Goal: Book appointment/travel/reservation

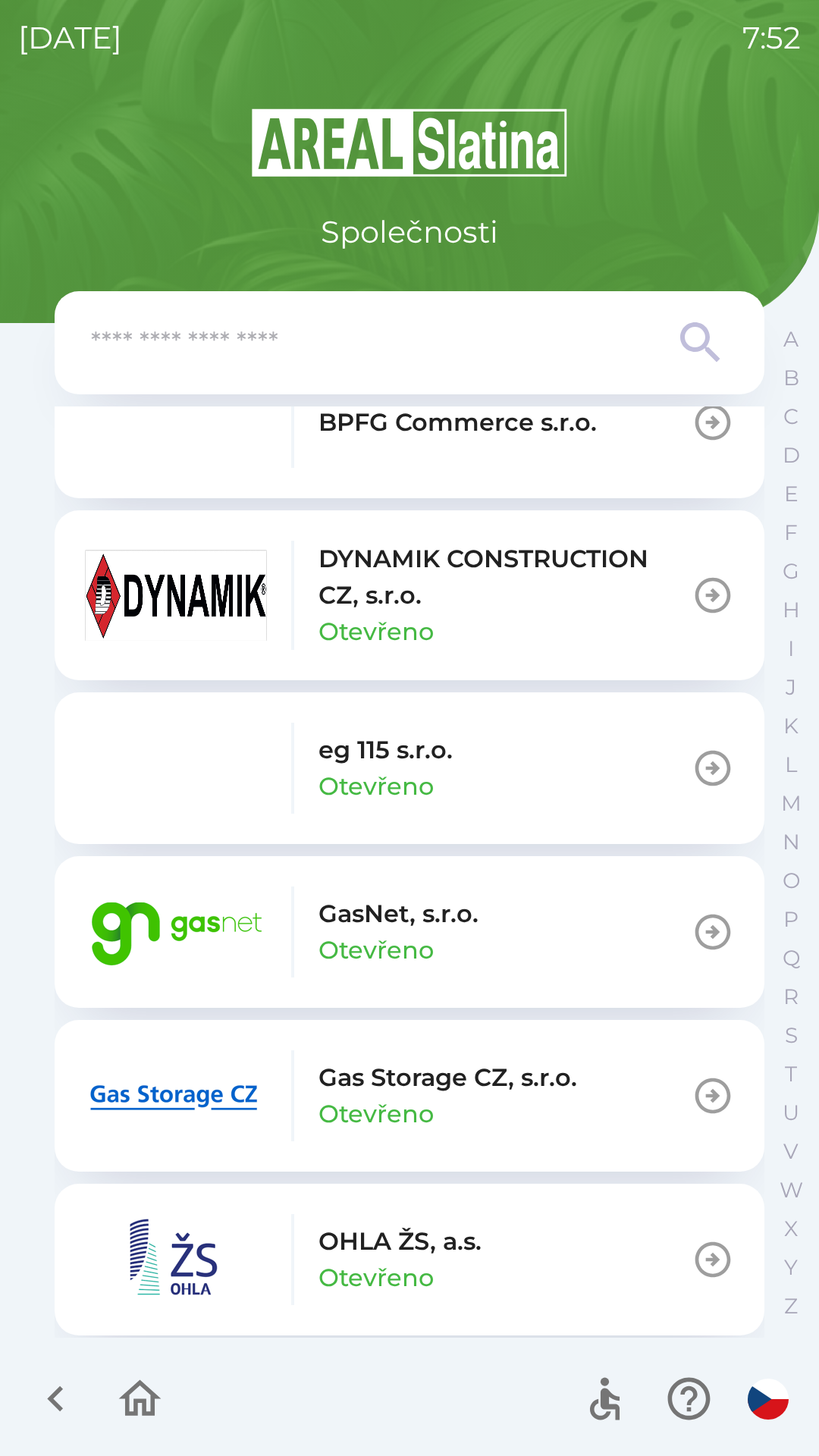
scroll to position [746, 0]
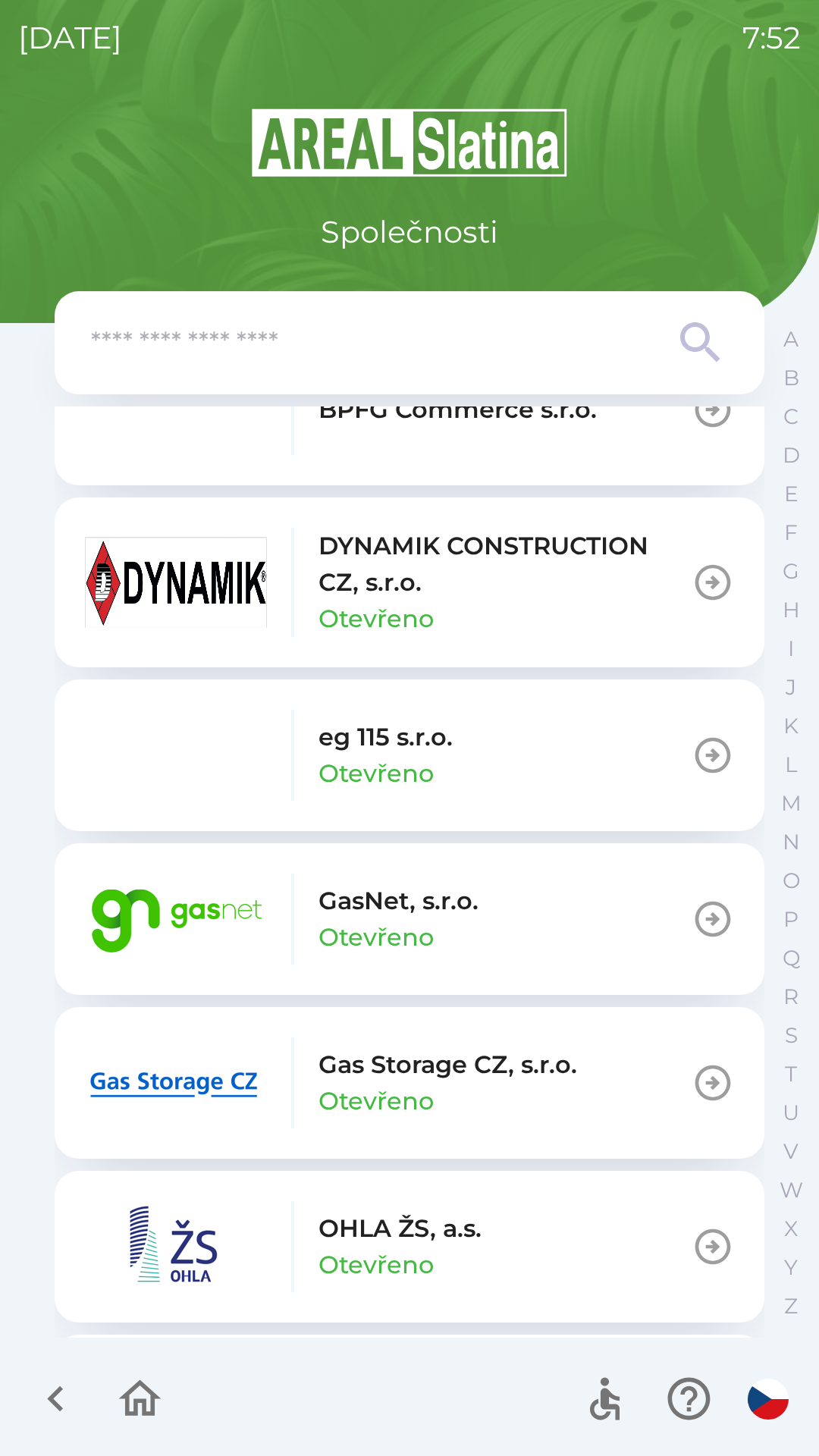
click at [260, 912] on img "button" at bounding box center [176, 918] width 182 height 91
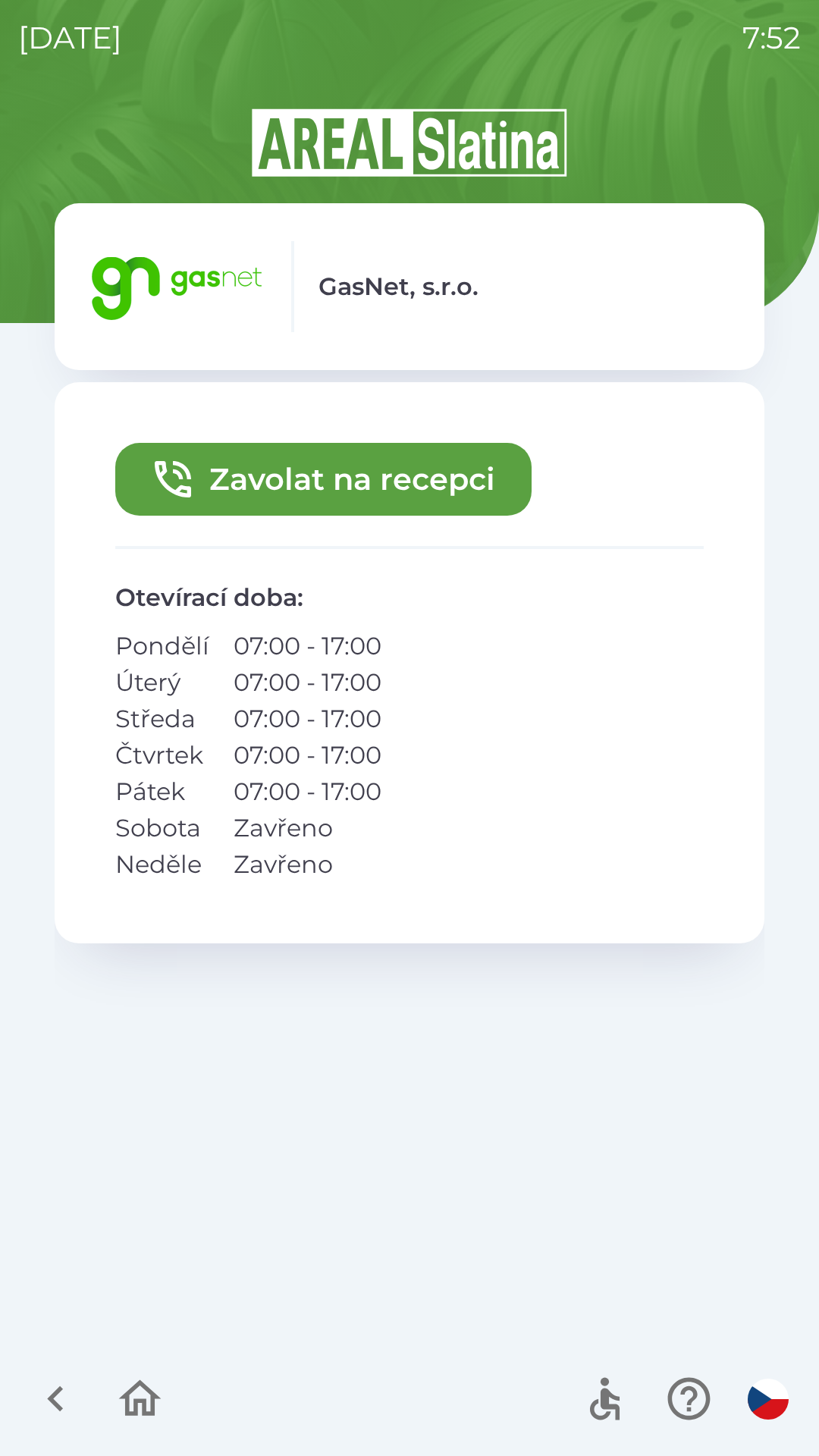
click at [365, 476] on button "Zavolat na recepci" at bounding box center [323, 479] width 417 height 73
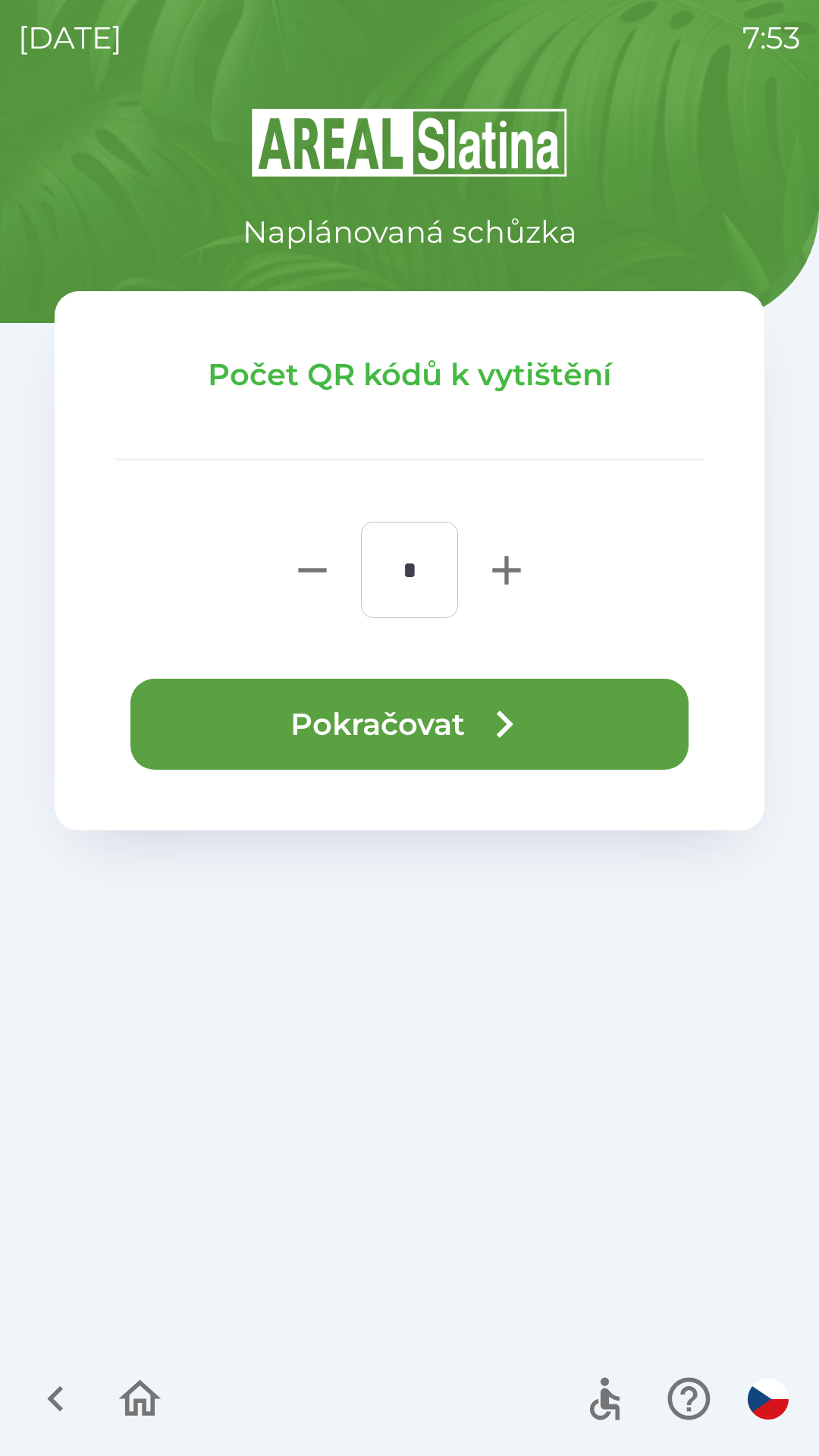
click at [443, 721] on button "Pokračovat" at bounding box center [409, 724] width 559 height 91
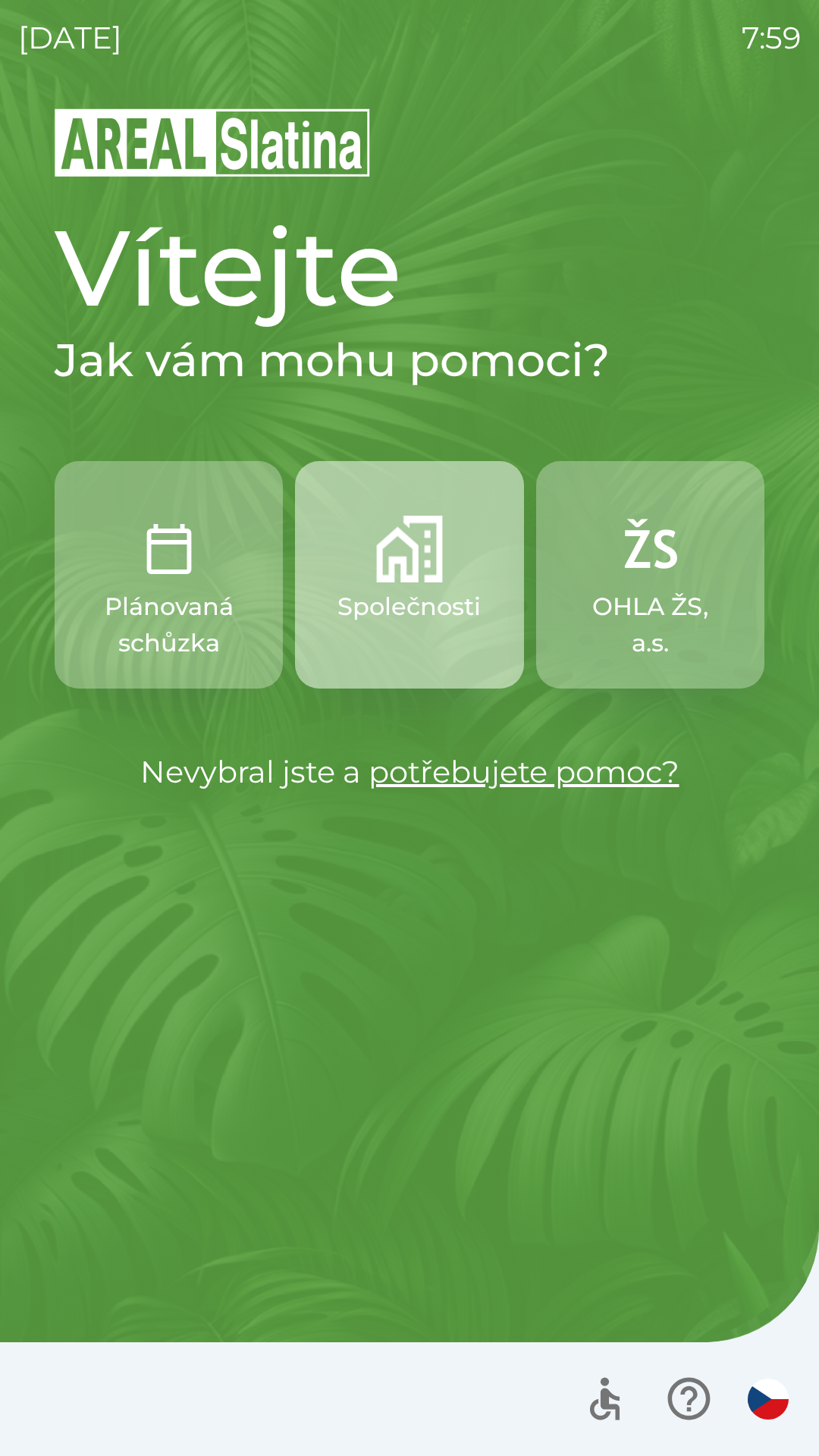
click at [401, 574] on img "button" at bounding box center [409, 548] width 67 height 67
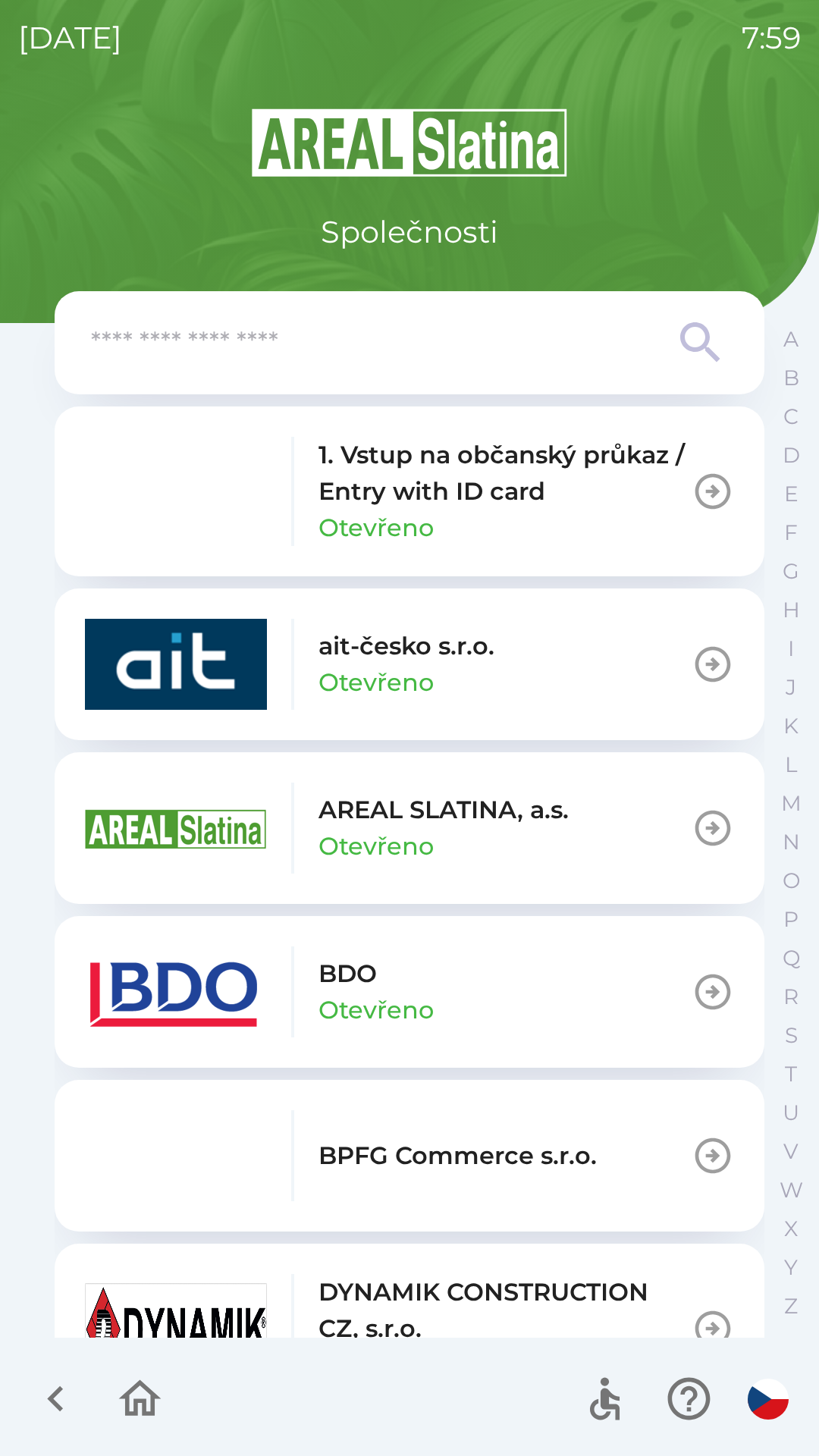
click at [353, 830] on p "Otevřeno" at bounding box center [376, 846] width 115 height 37
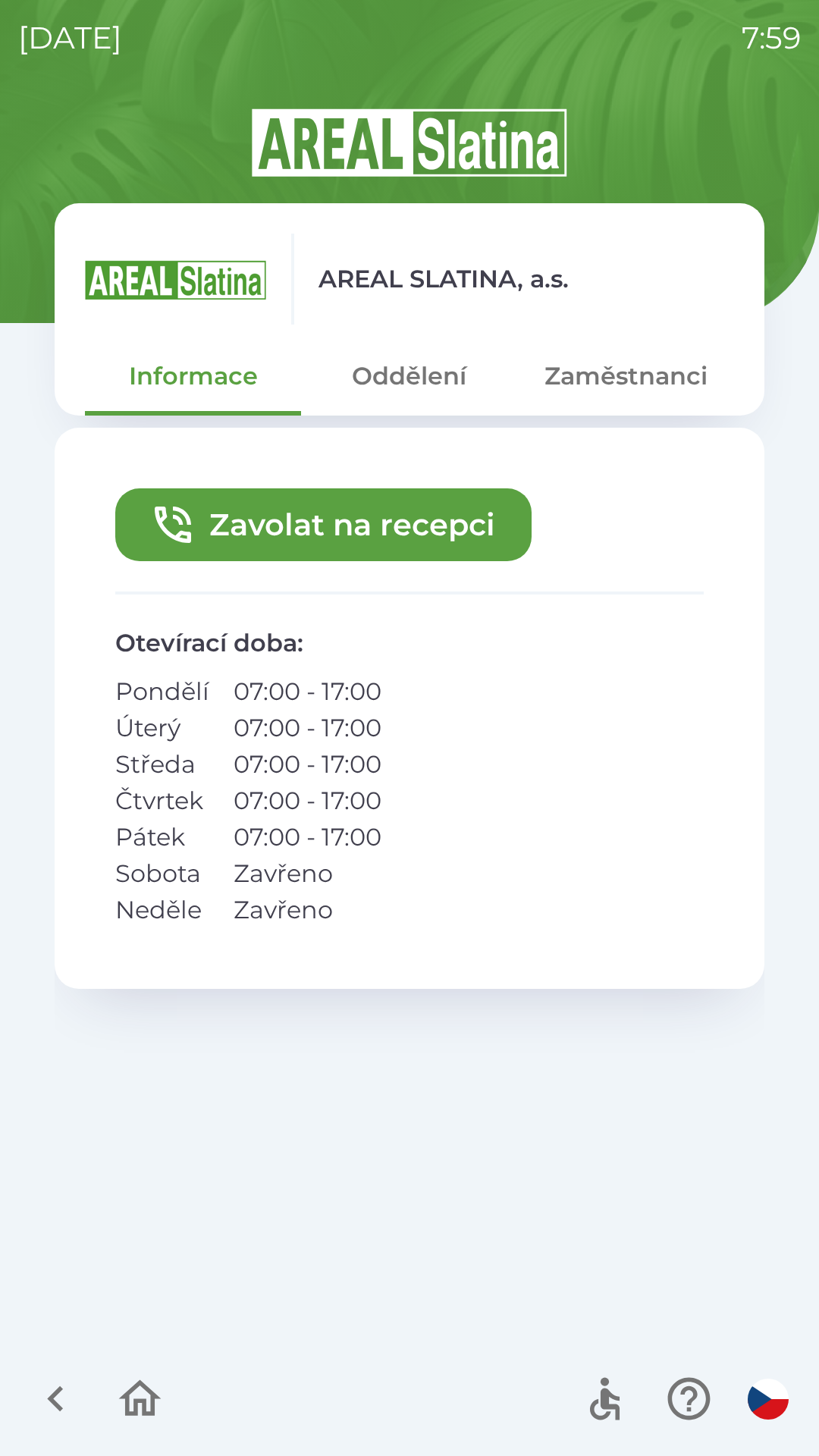
click at [349, 528] on button "Zavolat na recepci" at bounding box center [323, 525] width 417 height 73
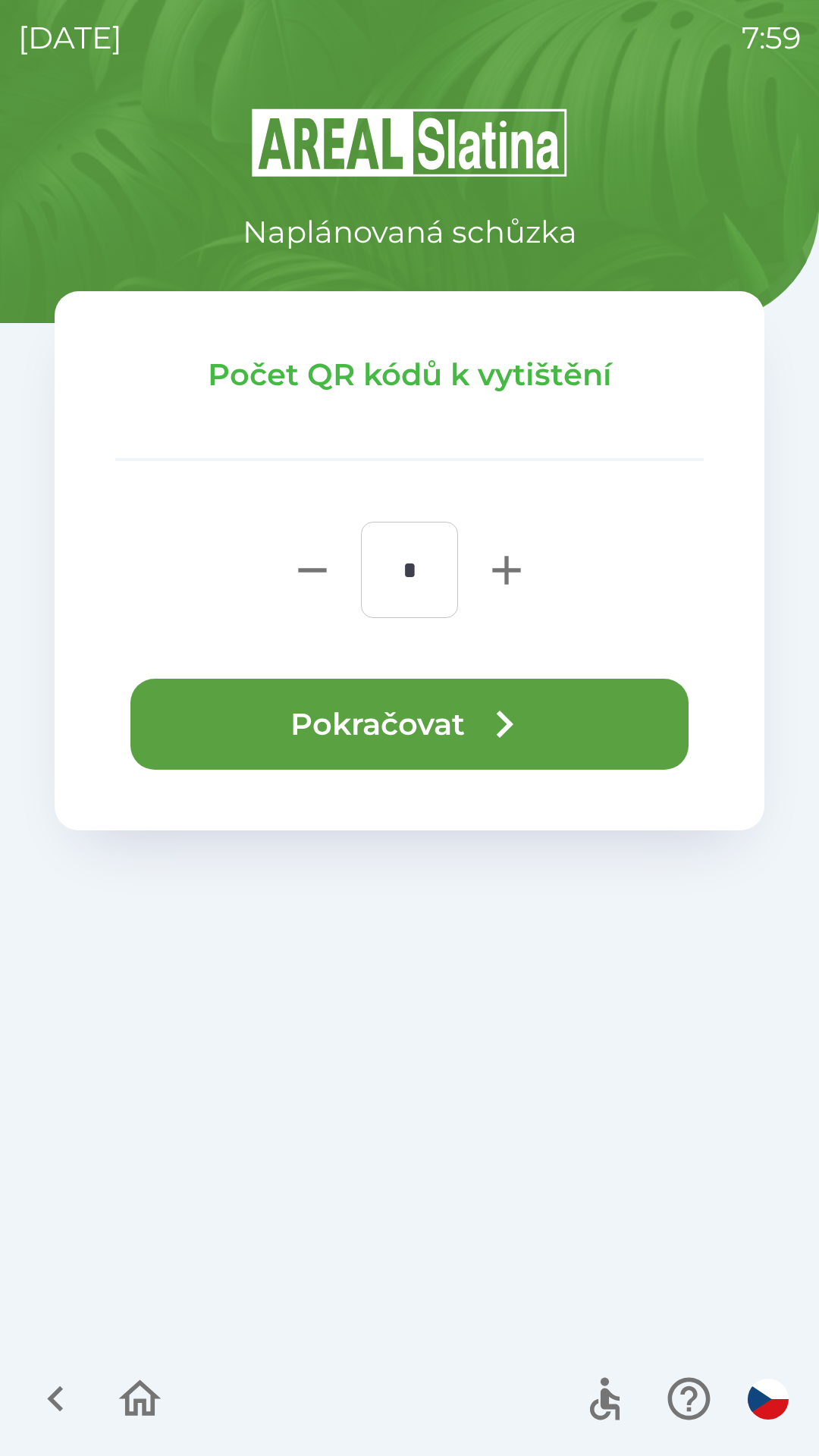
click at [352, 715] on button "Pokračovat" at bounding box center [409, 724] width 559 height 91
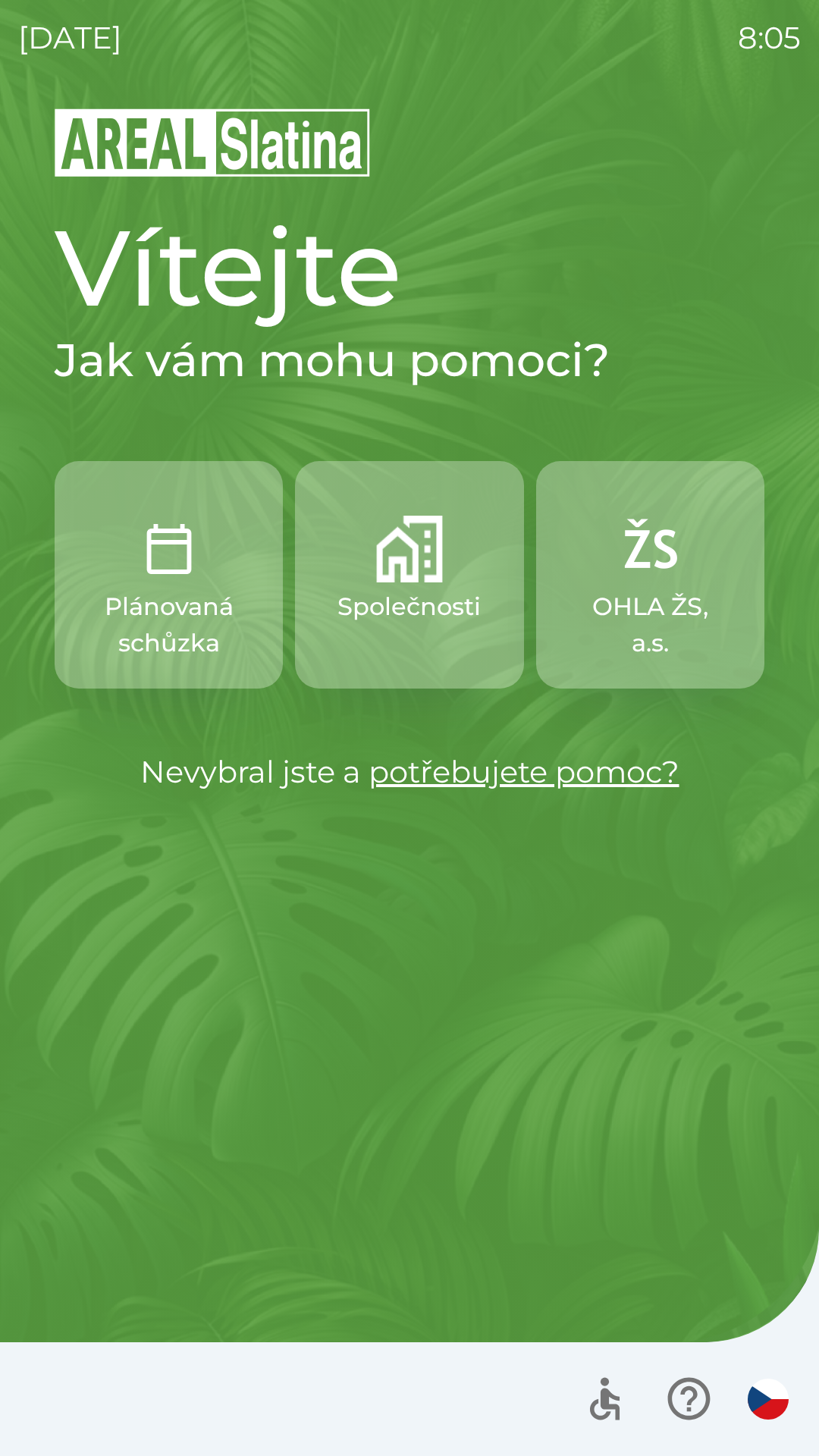
click at [403, 572] on img "button" at bounding box center [409, 548] width 67 height 67
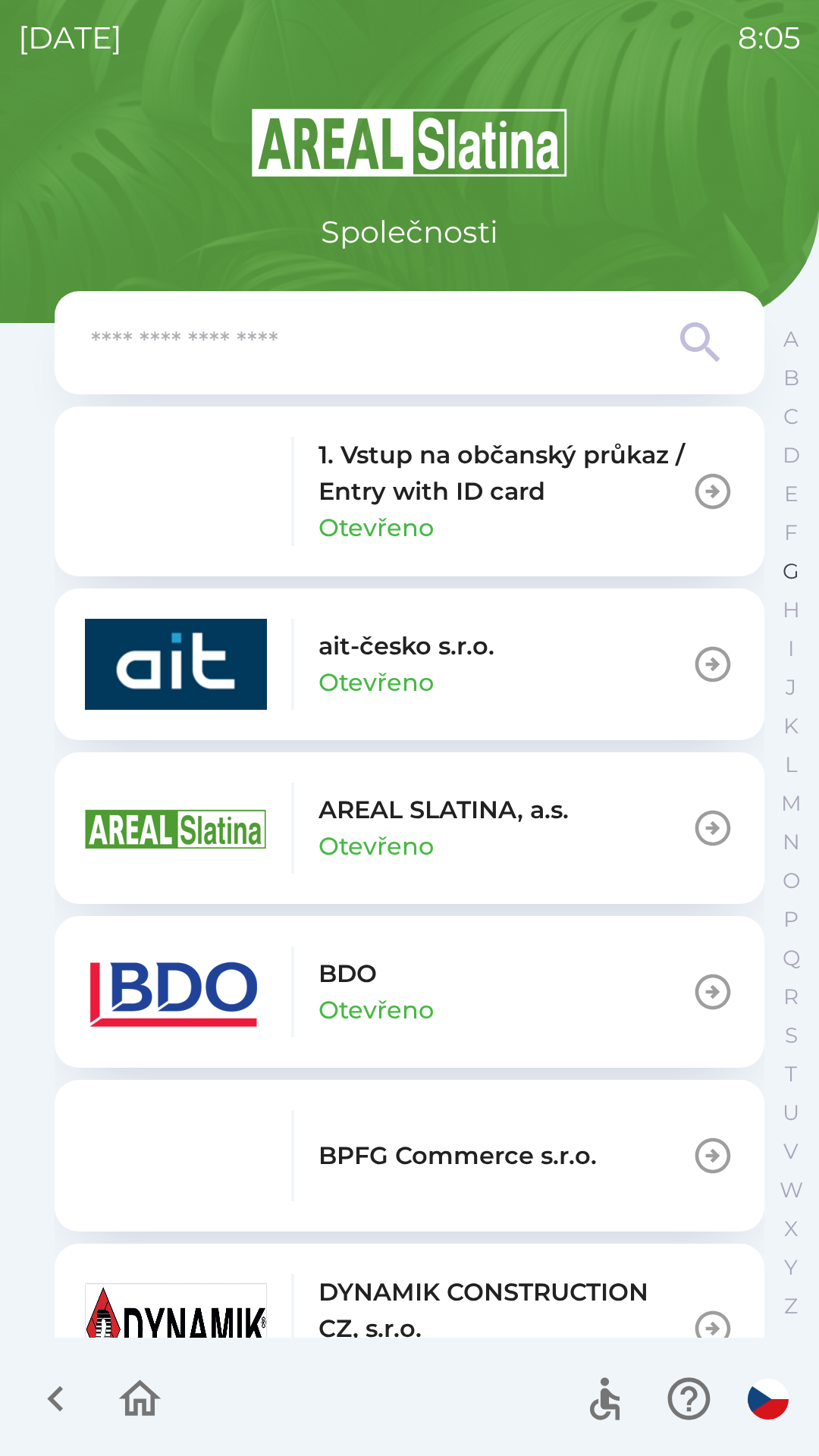
click at [781, 573] on button "G" at bounding box center [791, 571] width 38 height 38
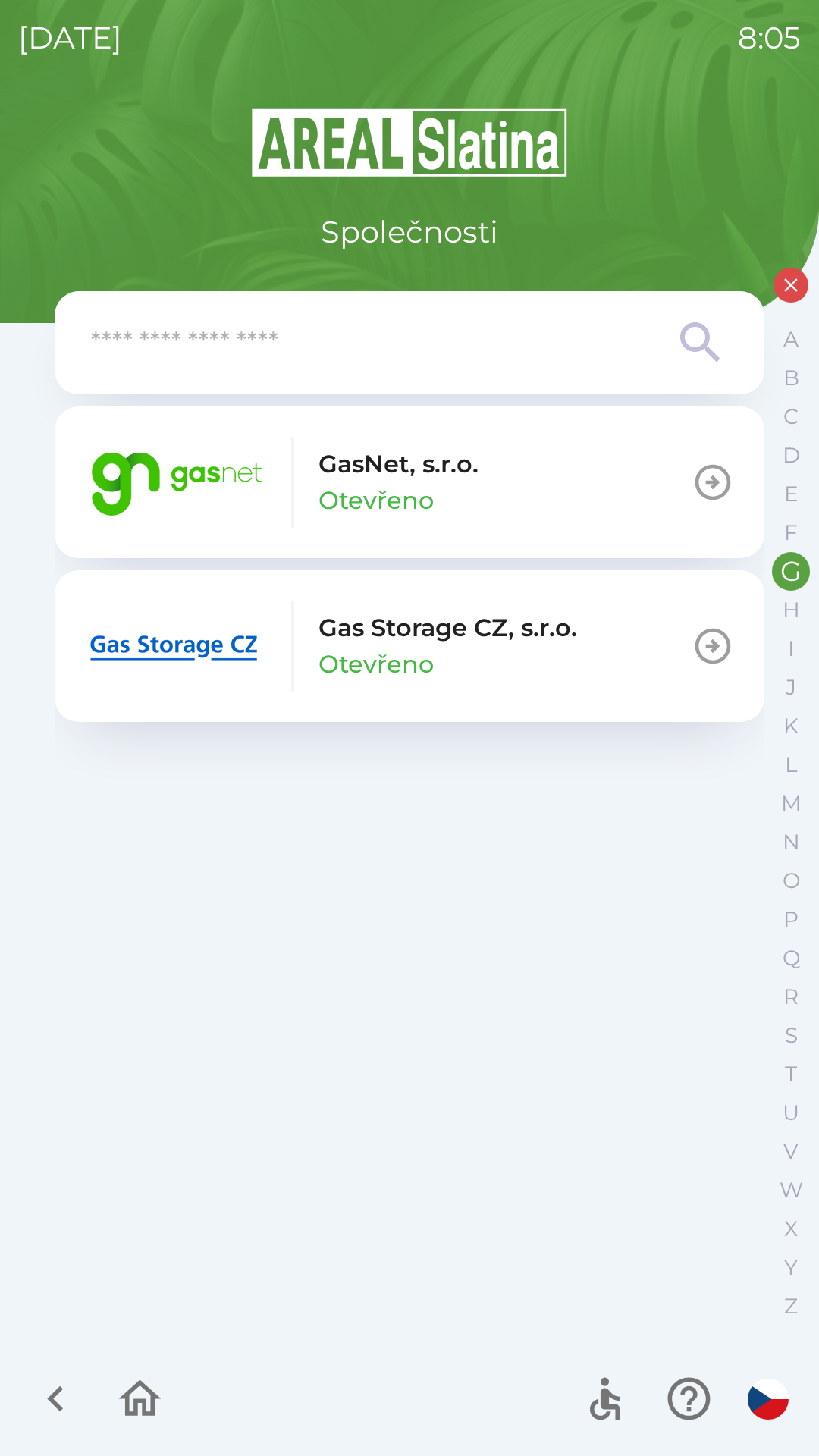
click at [185, 474] on img "button" at bounding box center [176, 482] width 182 height 91
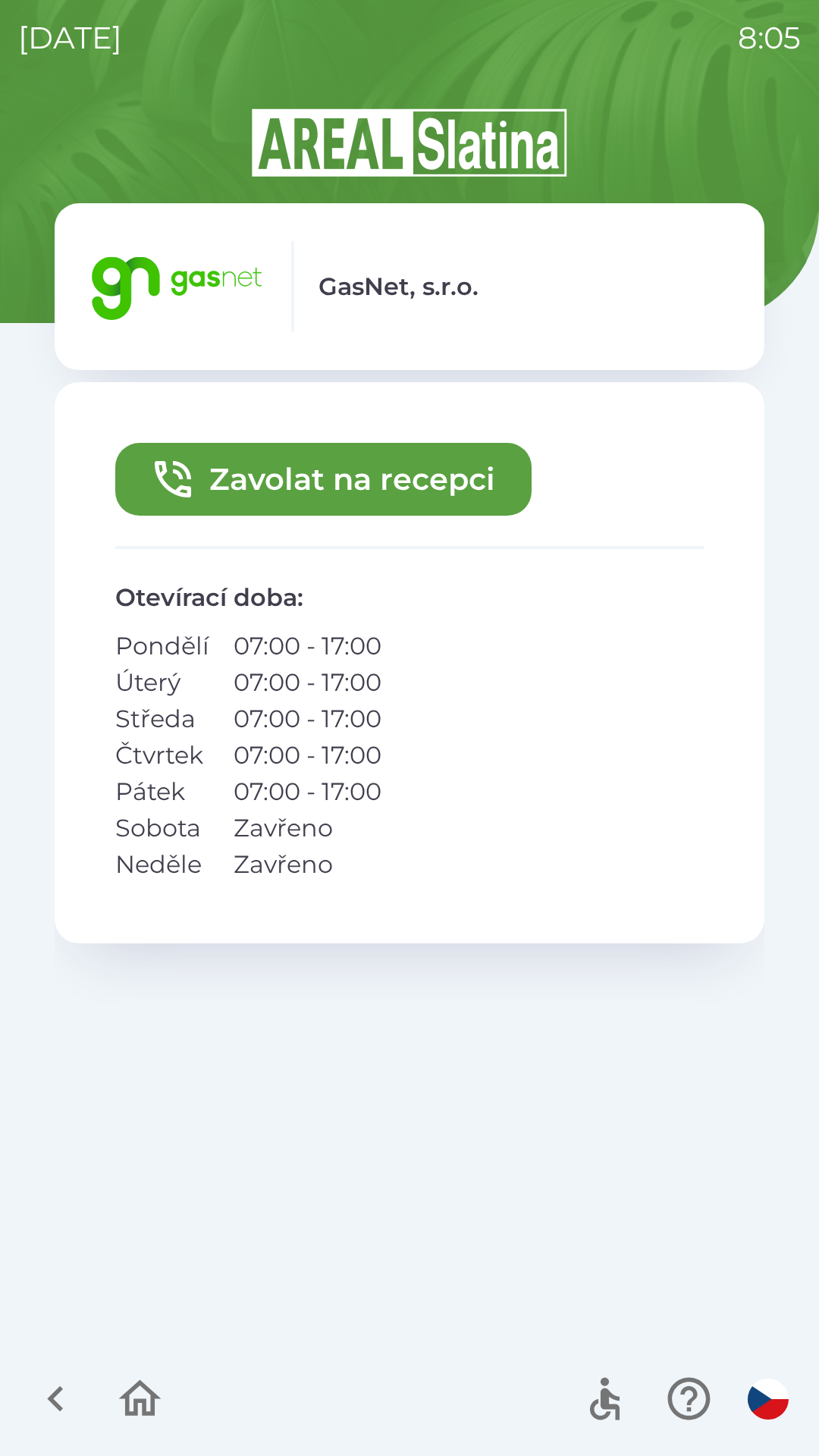
click at [264, 491] on button "Zavolat na recepci" at bounding box center [323, 479] width 417 height 73
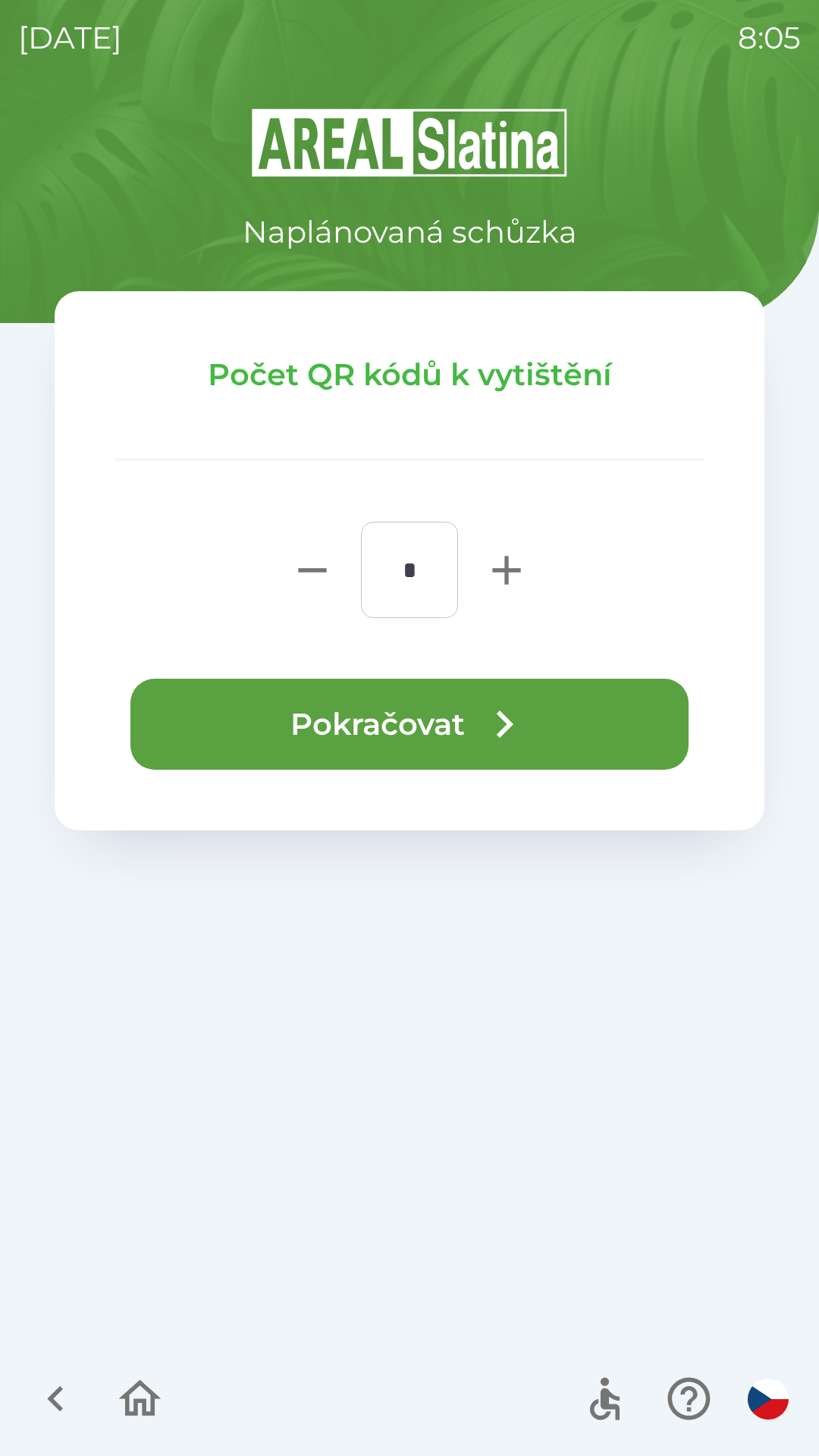
click at [383, 712] on button "Pokračovat" at bounding box center [409, 724] width 559 height 91
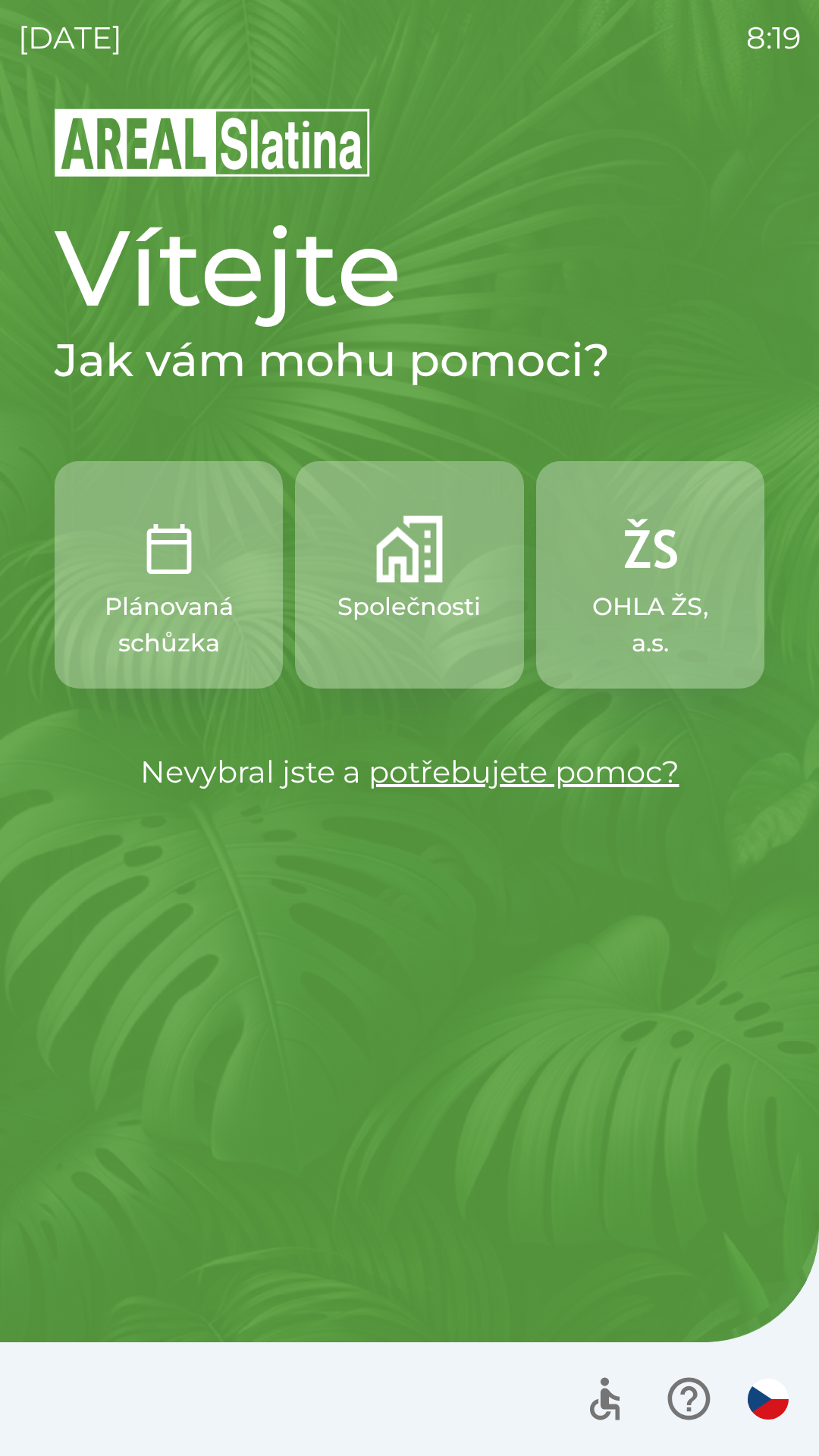
click at [413, 593] on p "Společnosti" at bounding box center [409, 607] width 143 height 37
click at [402, 573] on img "button" at bounding box center [409, 548] width 67 height 67
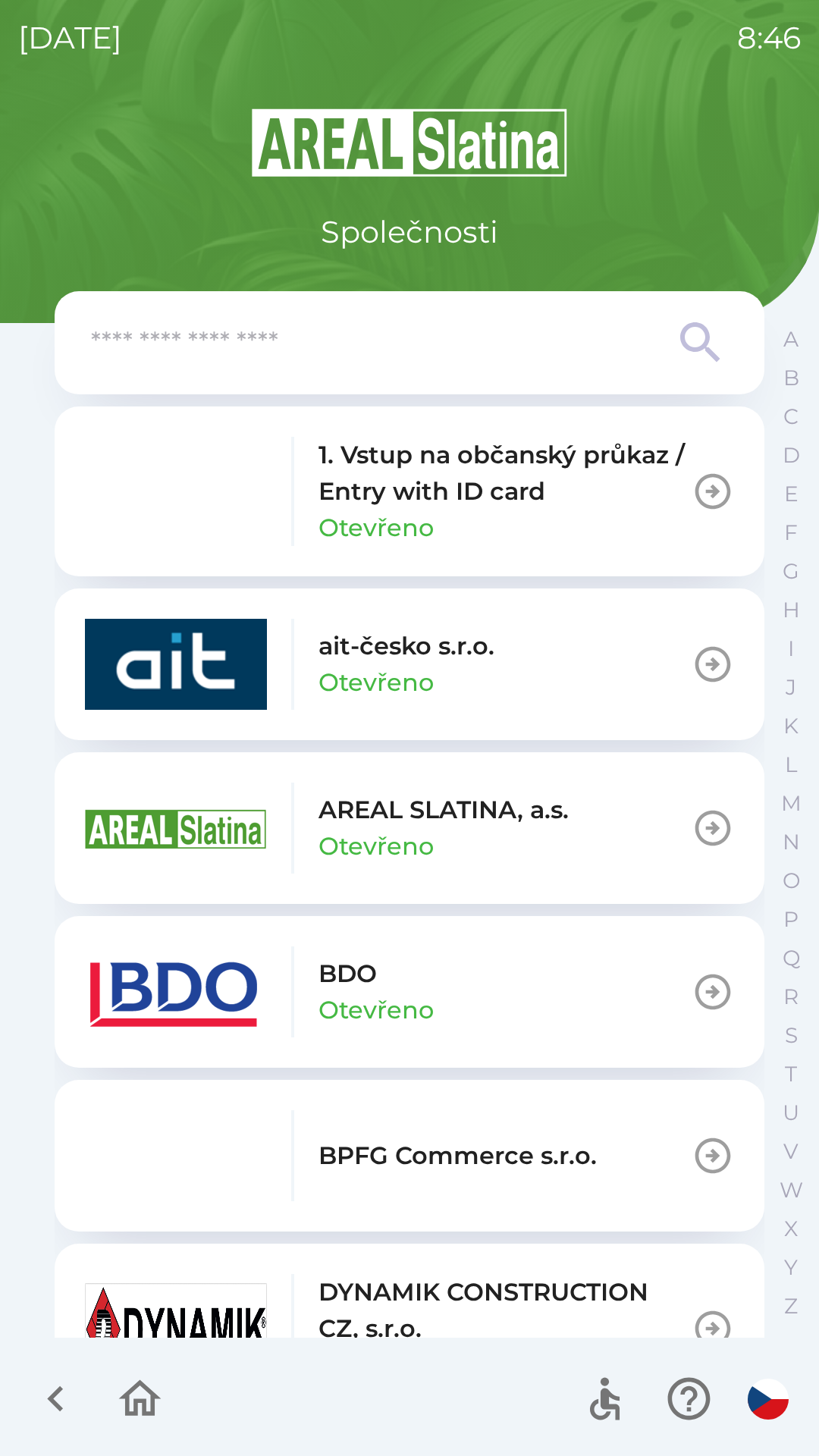
click at [693, 818] on icon "button" at bounding box center [713, 827] width 42 height 42
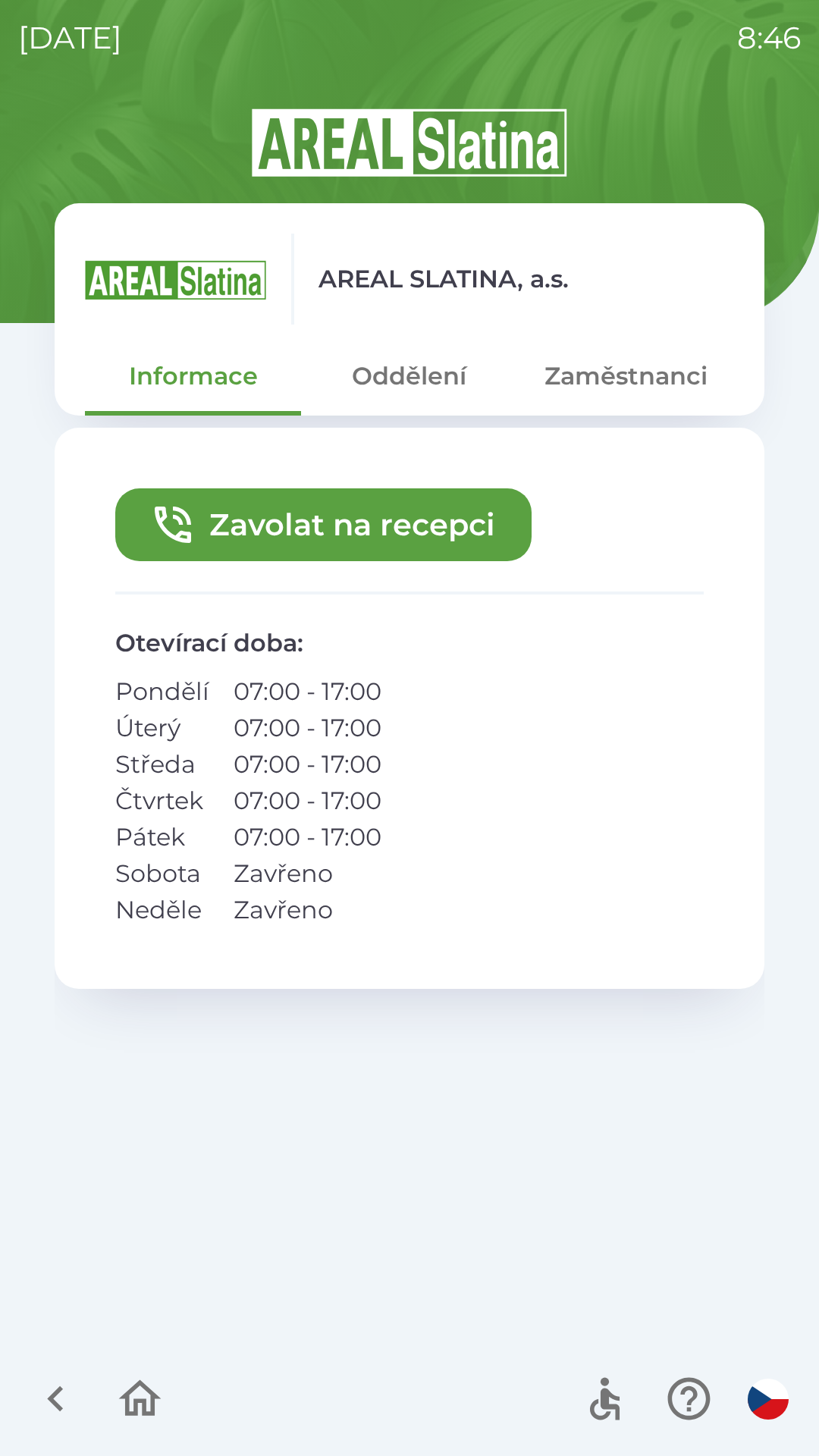
click at [371, 523] on button "Zavolat na recepci" at bounding box center [323, 525] width 417 height 73
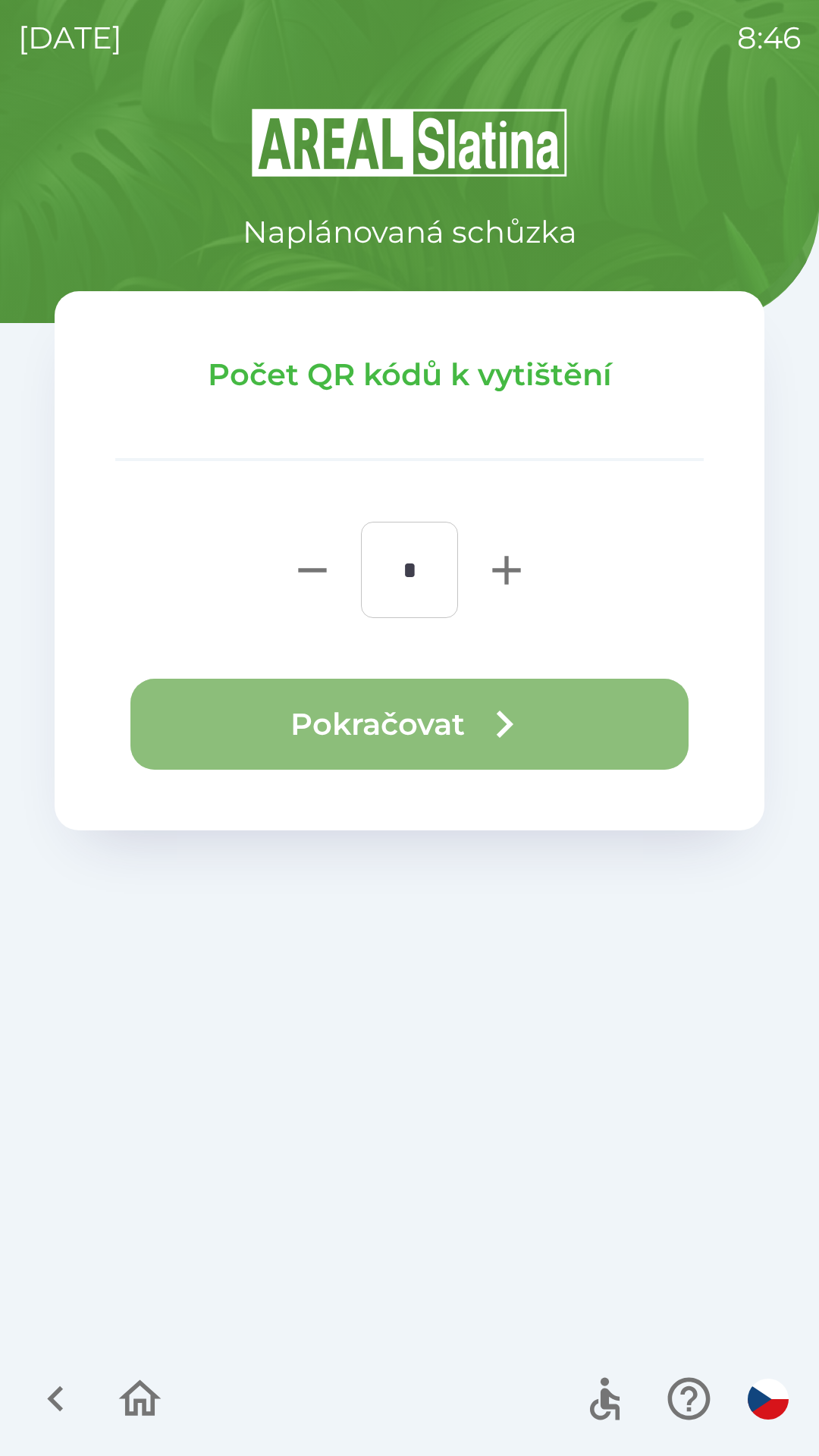
click at [454, 721] on button "Pokračovat" at bounding box center [409, 724] width 559 height 91
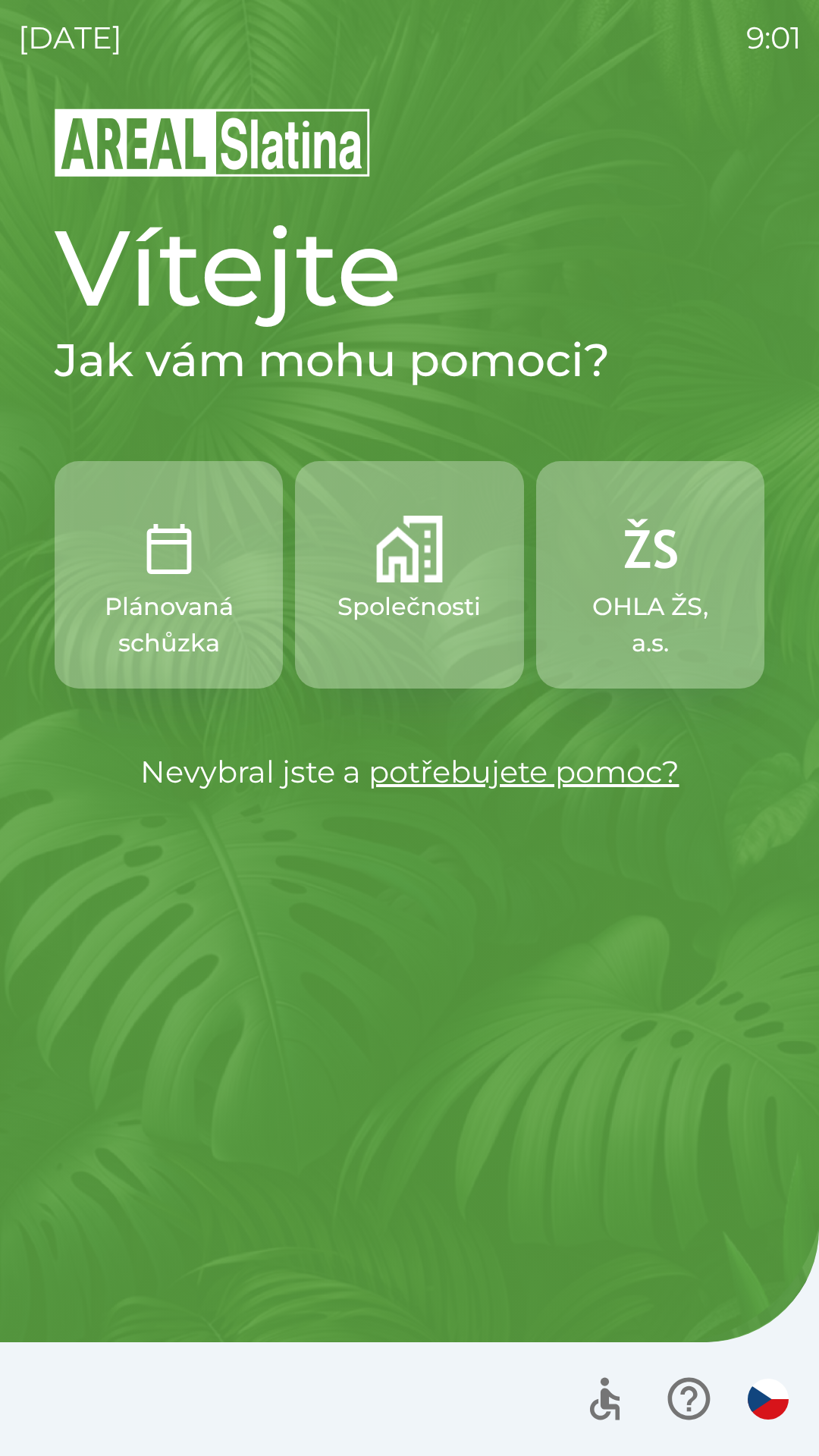
click at [641, 576] on img "button" at bounding box center [650, 548] width 67 height 67
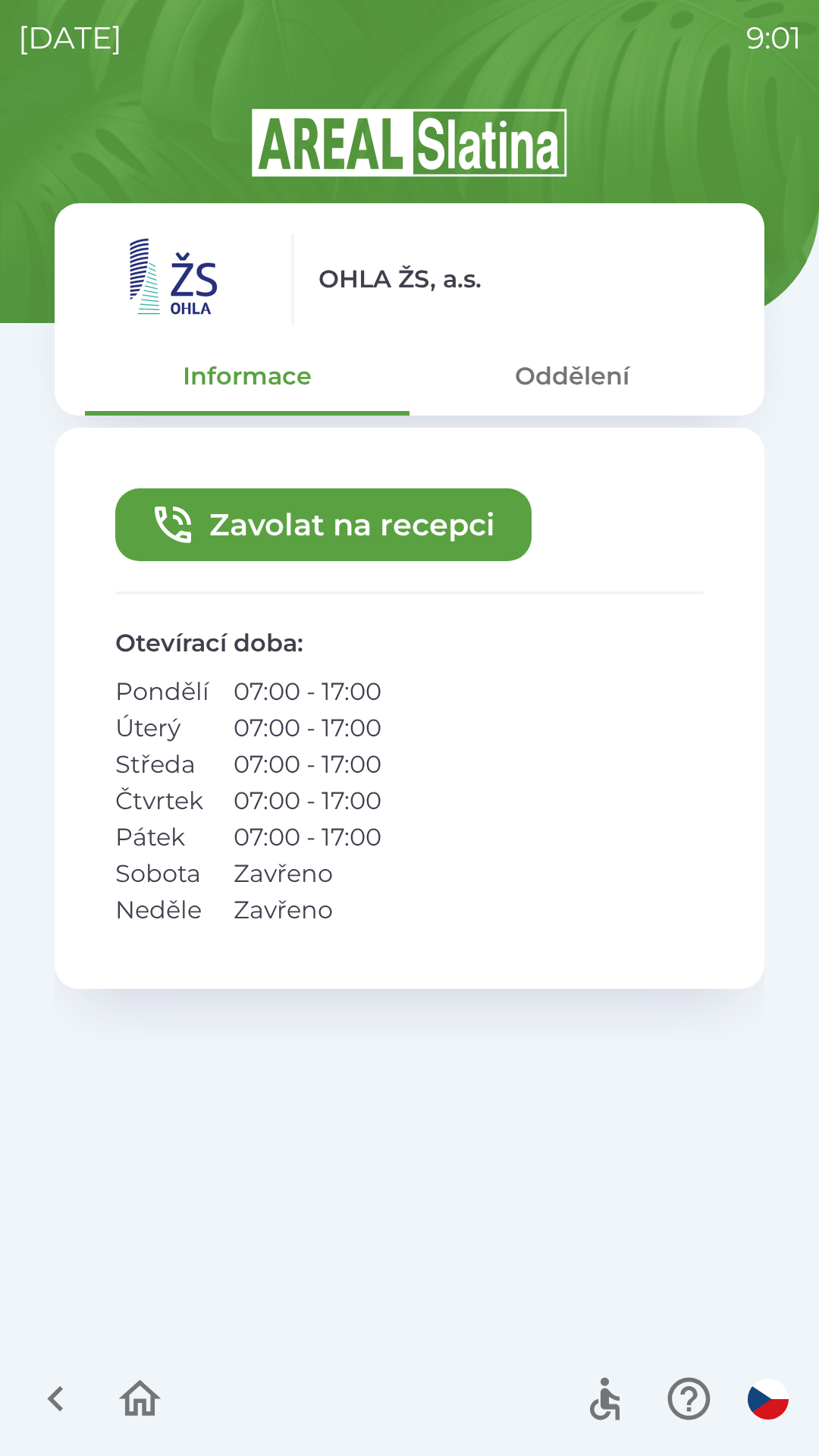
click at [0, 1451] on div at bounding box center [409, 1399] width 819 height 114
click at [46, 1396] on icon "button" at bounding box center [56, 1399] width 51 height 51
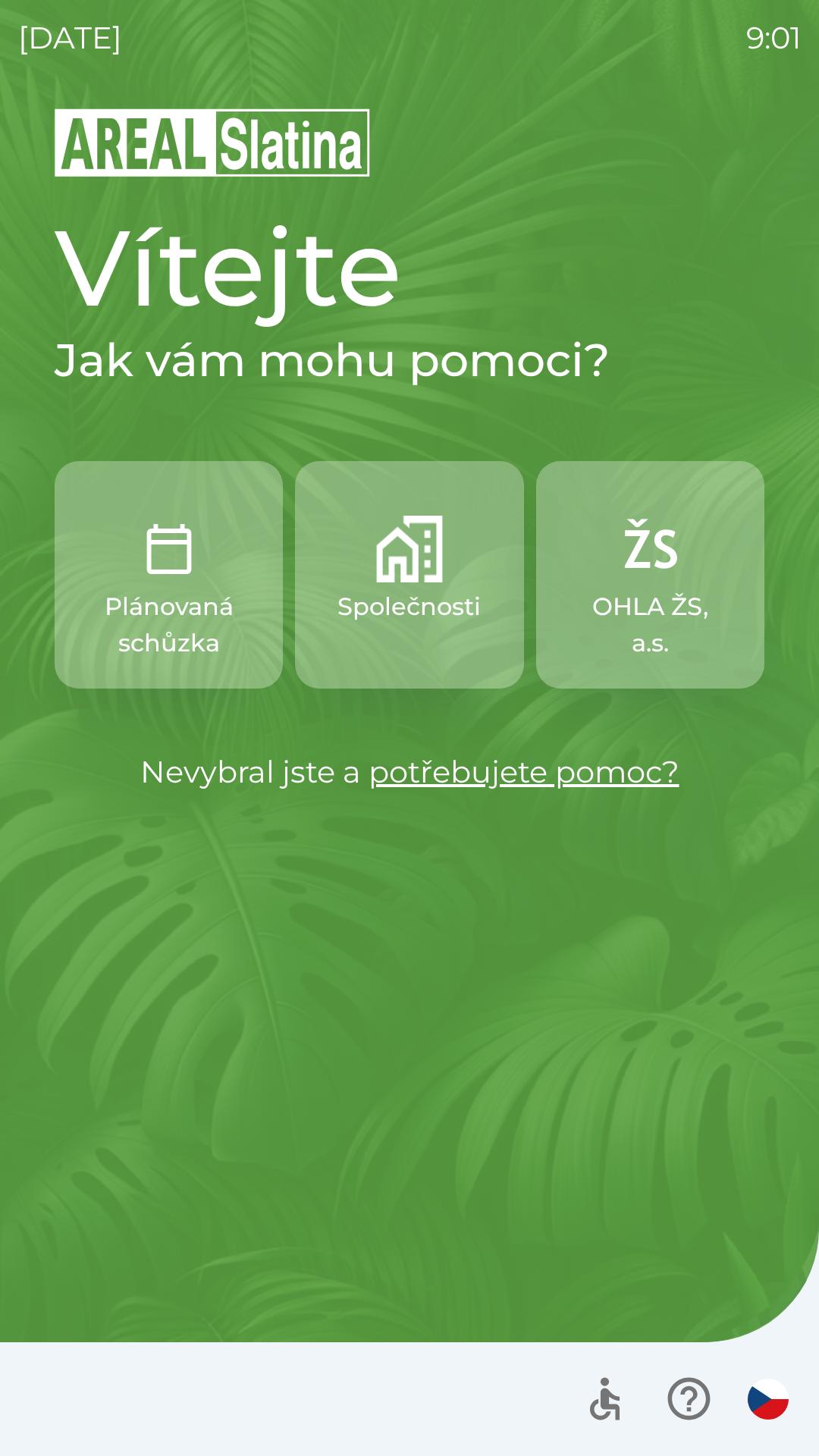
click at [399, 574] on img "button" at bounding box center [409, 548] width 67 height 67
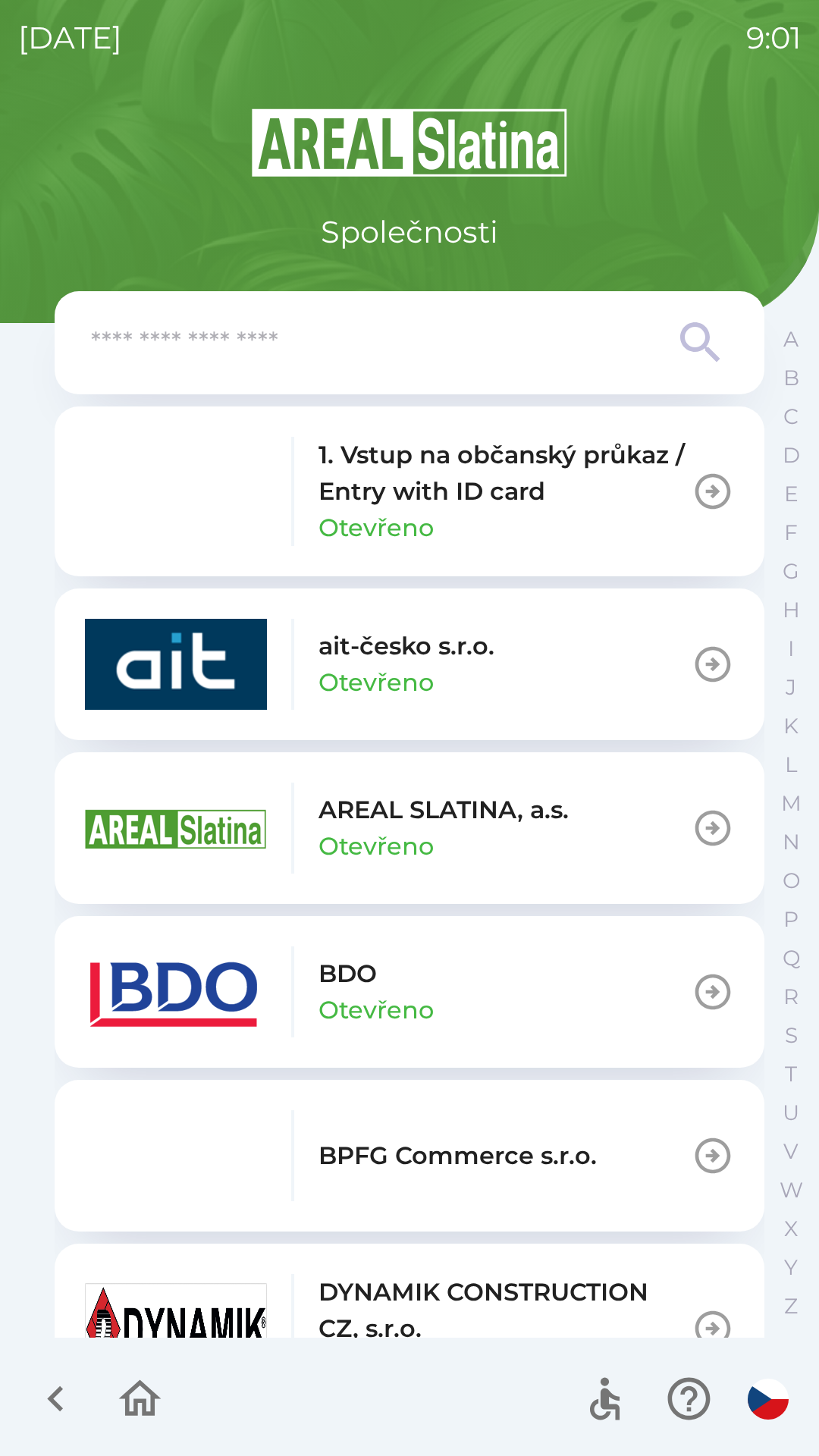
click at [194, 995] on img "button" at bounding box center [176, 992] width 182 height 91
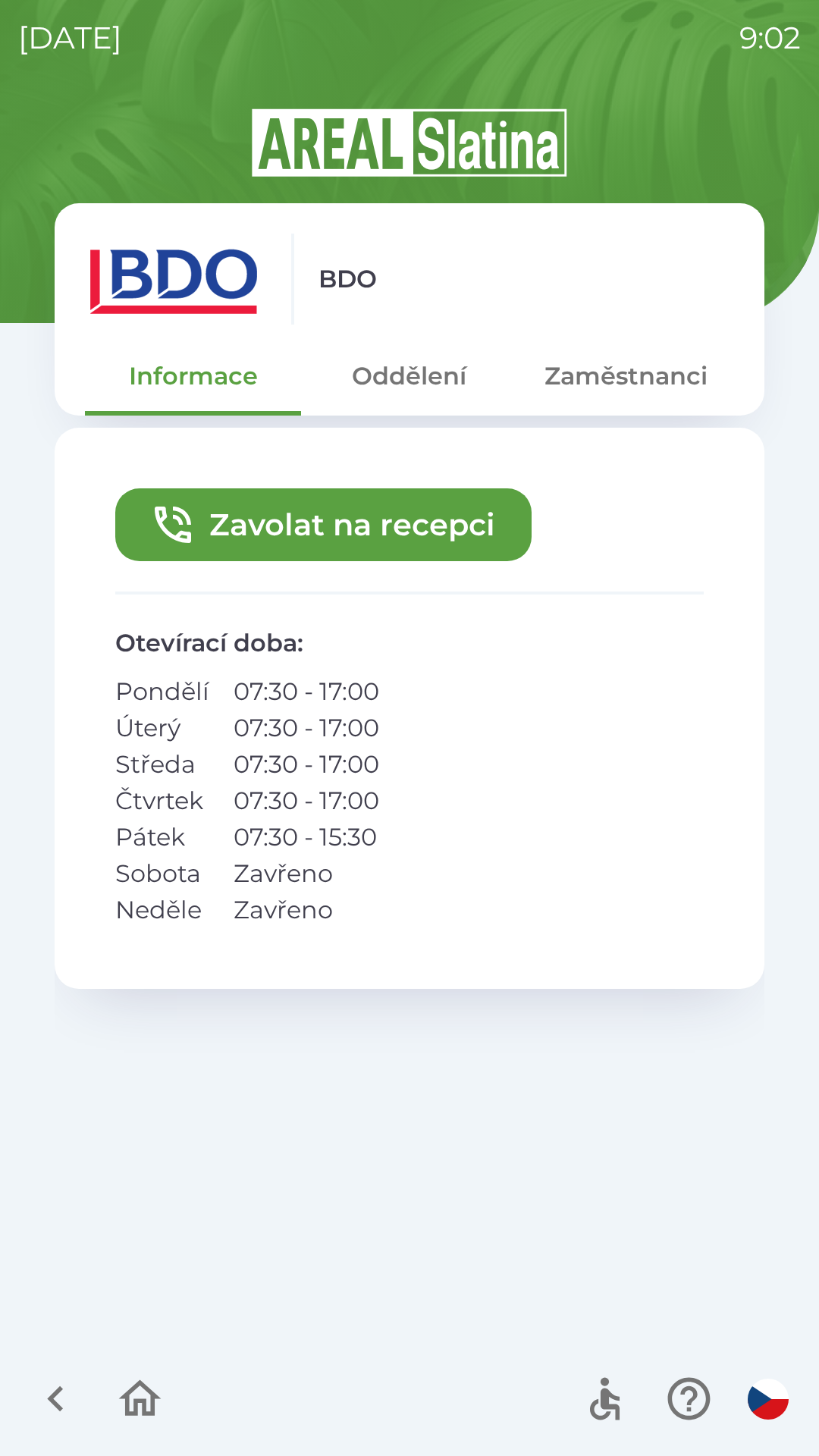
click at [278, 525] on button "Zavolat na recepci" at bounding box center [323, 525] width 417 height 73
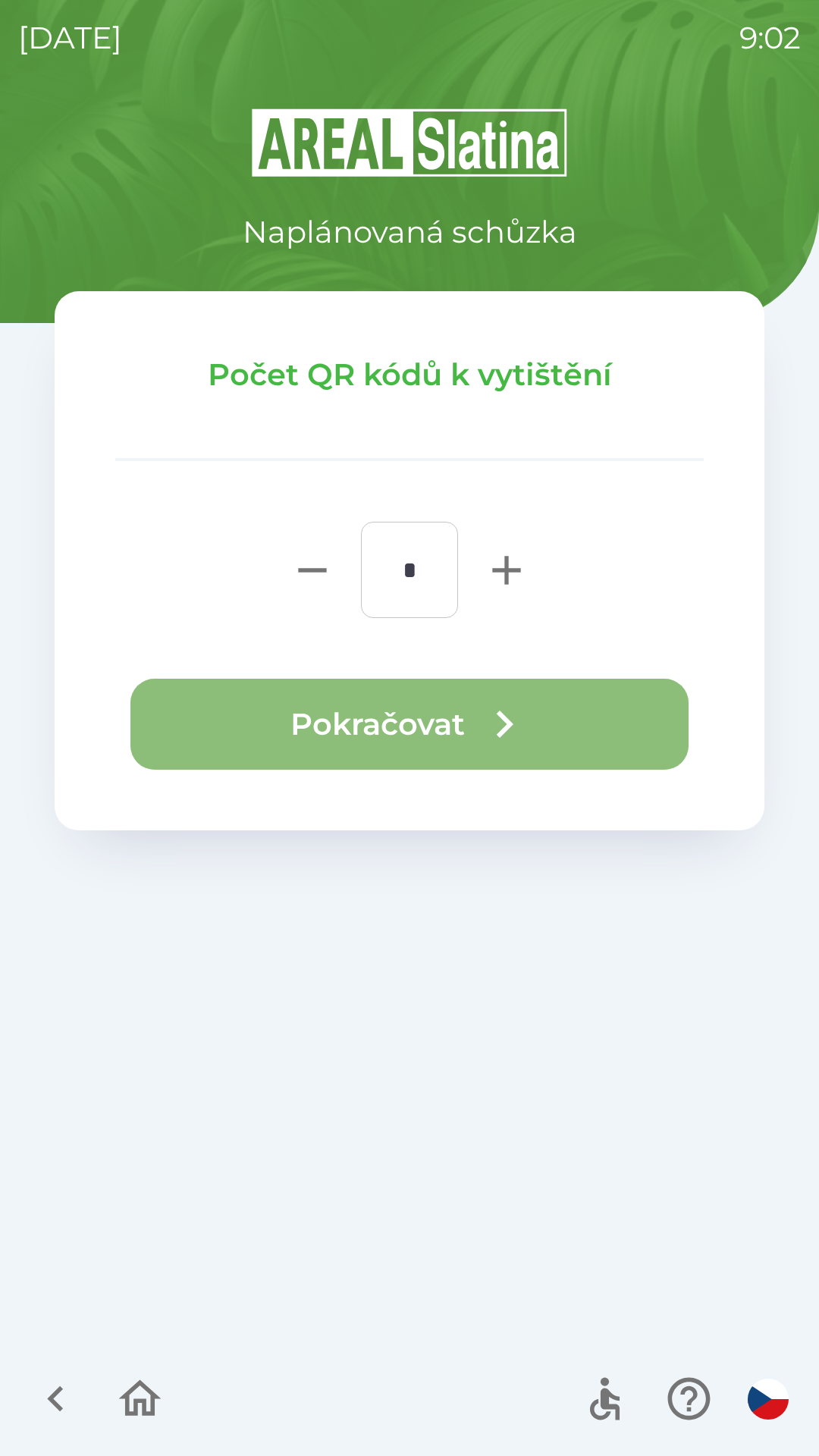
click at [494, 725] on icon "button" at bounding box center [504, 724] width 54 height 54
